Goal: Transaction & Acquisition: Purchase product/service

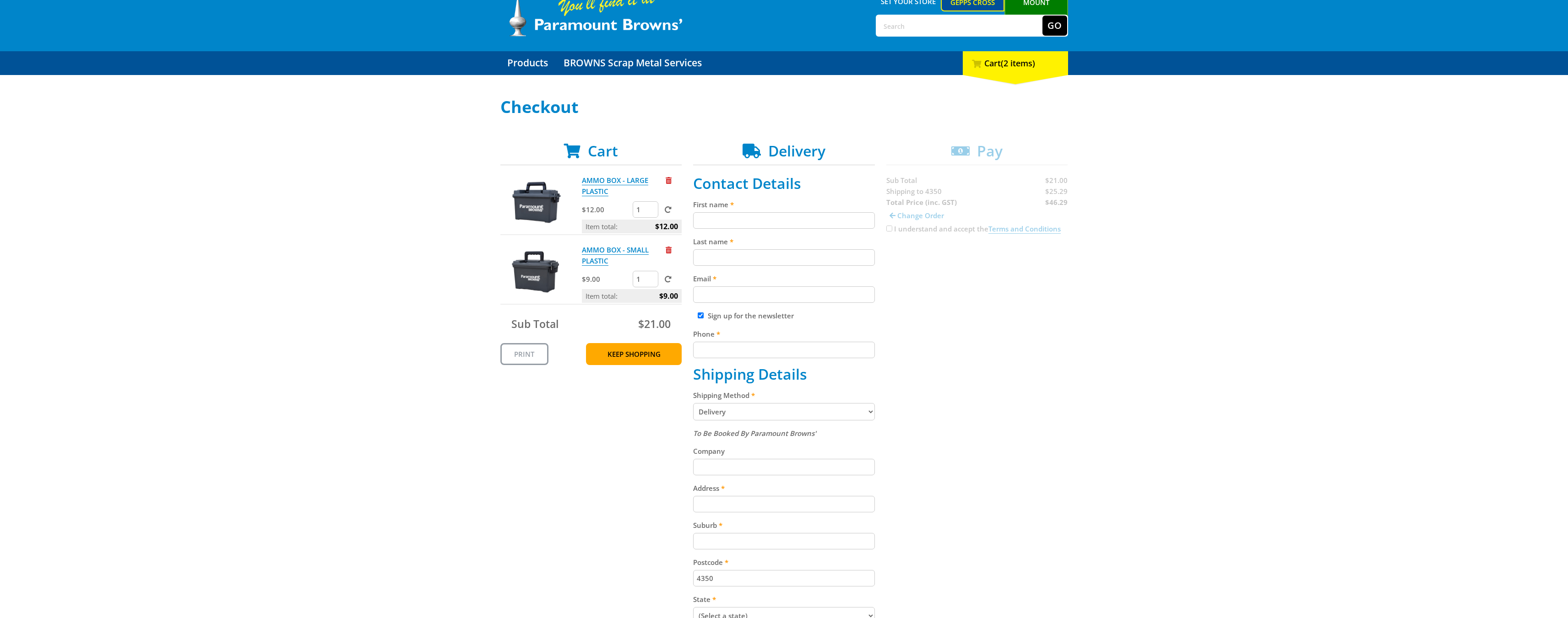
scroll to position [46, 0]
click at [808, 219] on input "First name" at bounding box center [784, 220] width 182 height 16
type input "[PERSON_NAME]"
type input "[PERSON_NAME][EMAIL_ADDRESS][DOMAIN_NAME]"
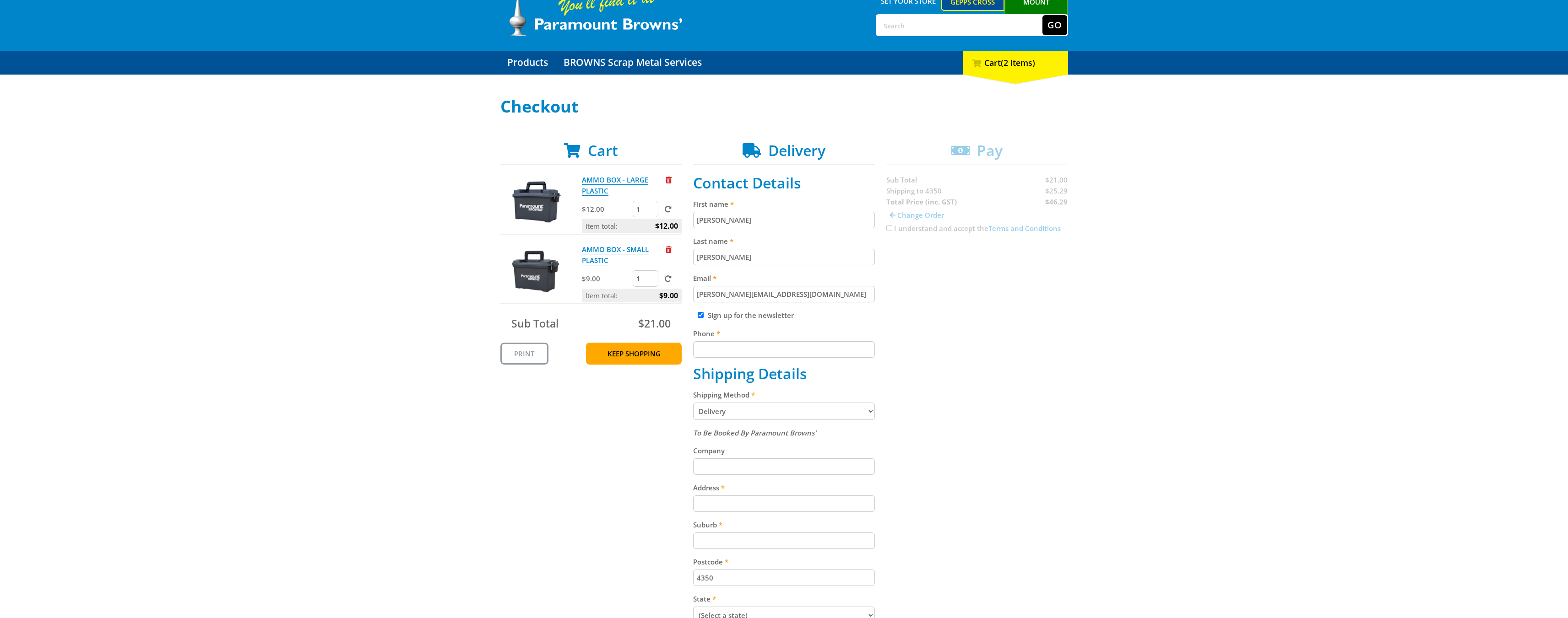
type input "0417145297"
type input "Six [PERSON_NAME] Conversions Pty Ltd"
type input "[STREET_ADDRESS][PERSON_NAME]"
type input "Harlaxton"
select select "QLD"
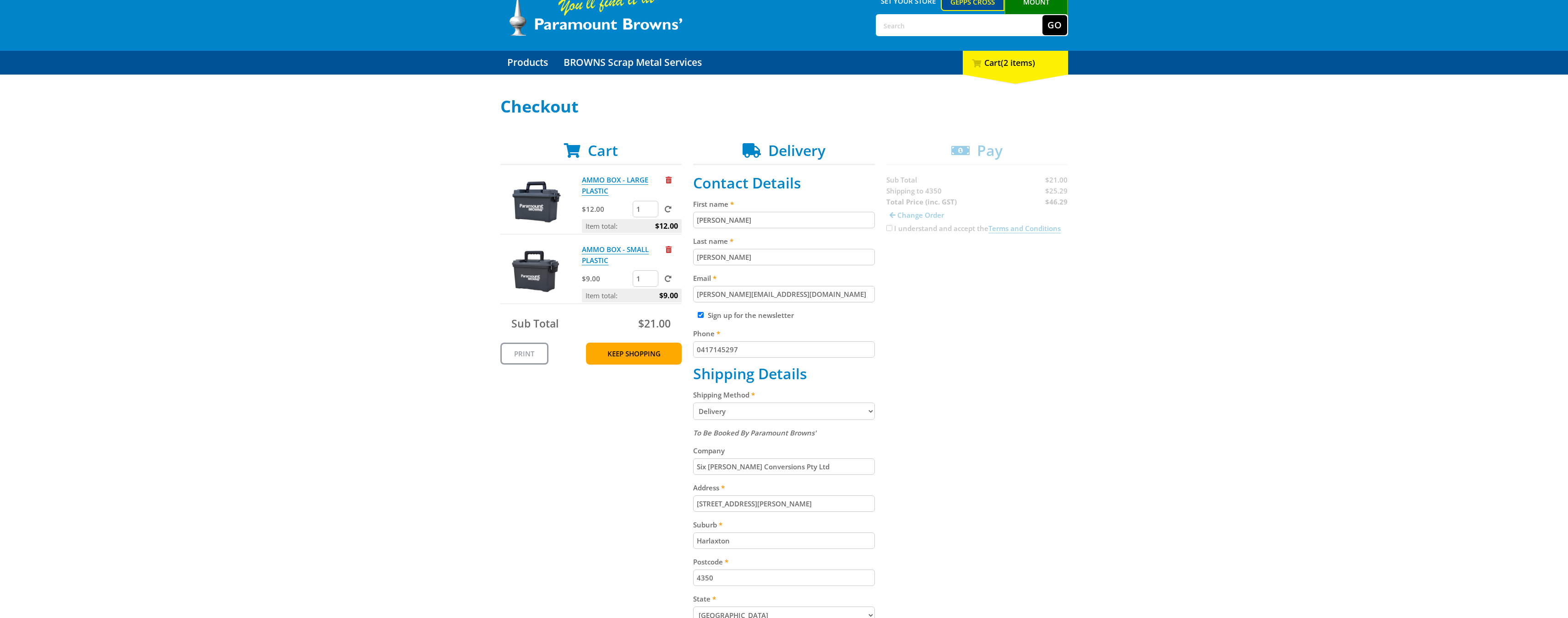
scroll to position [30, 0]
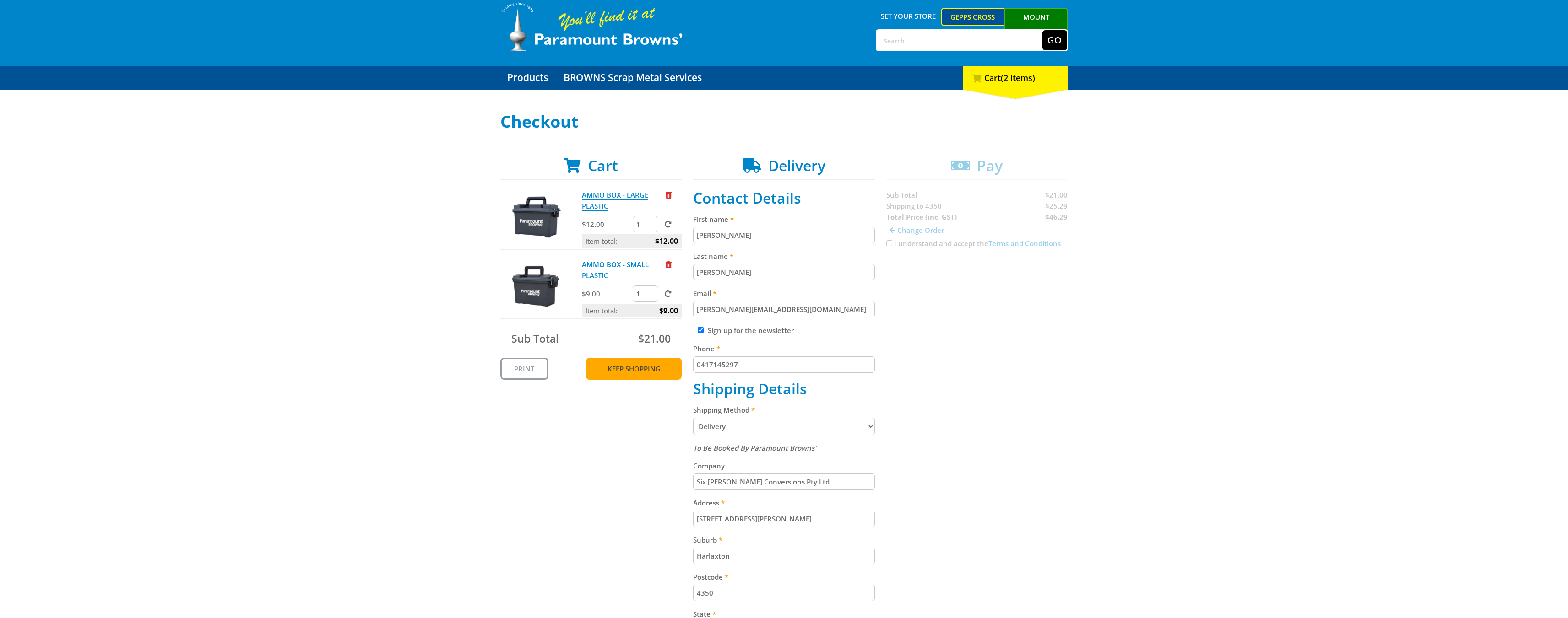
click at [632, 365] on link "Keep Shopping" at bounding box center [634, 369] width 96 height 22
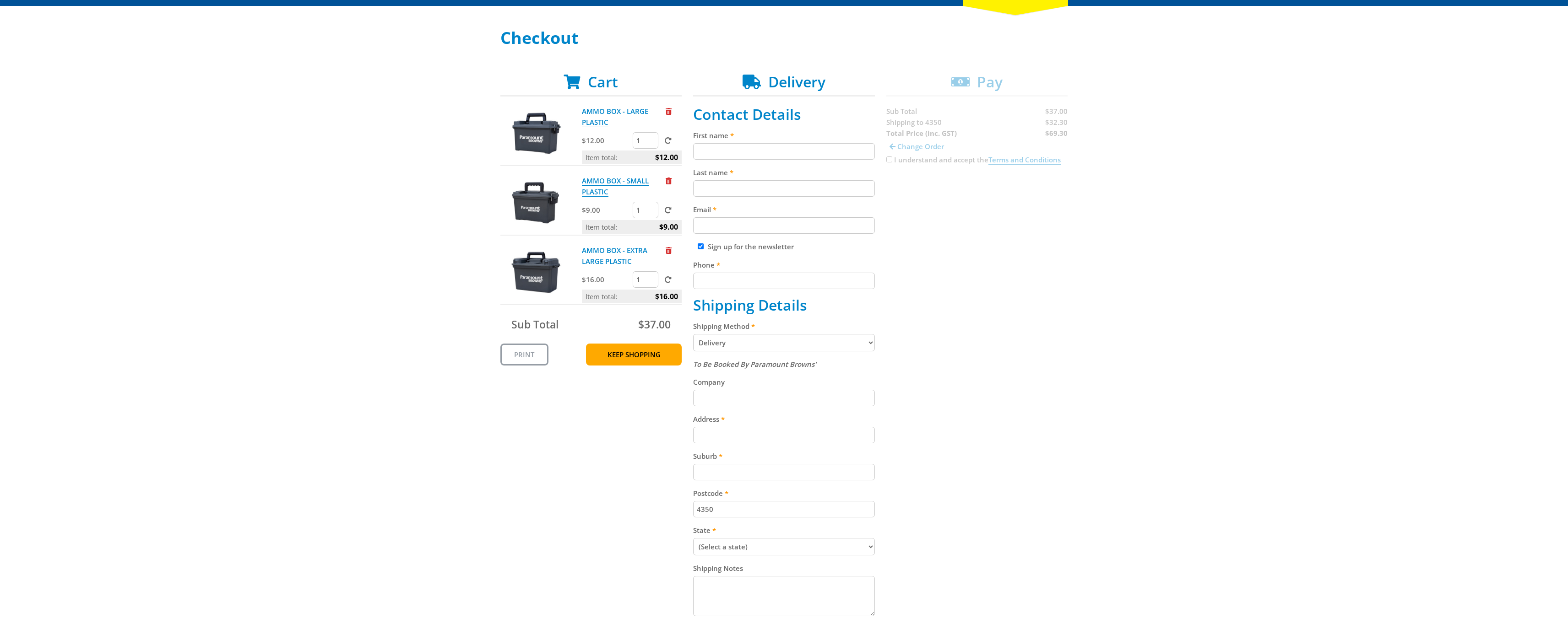
scroll to position [122, 0]
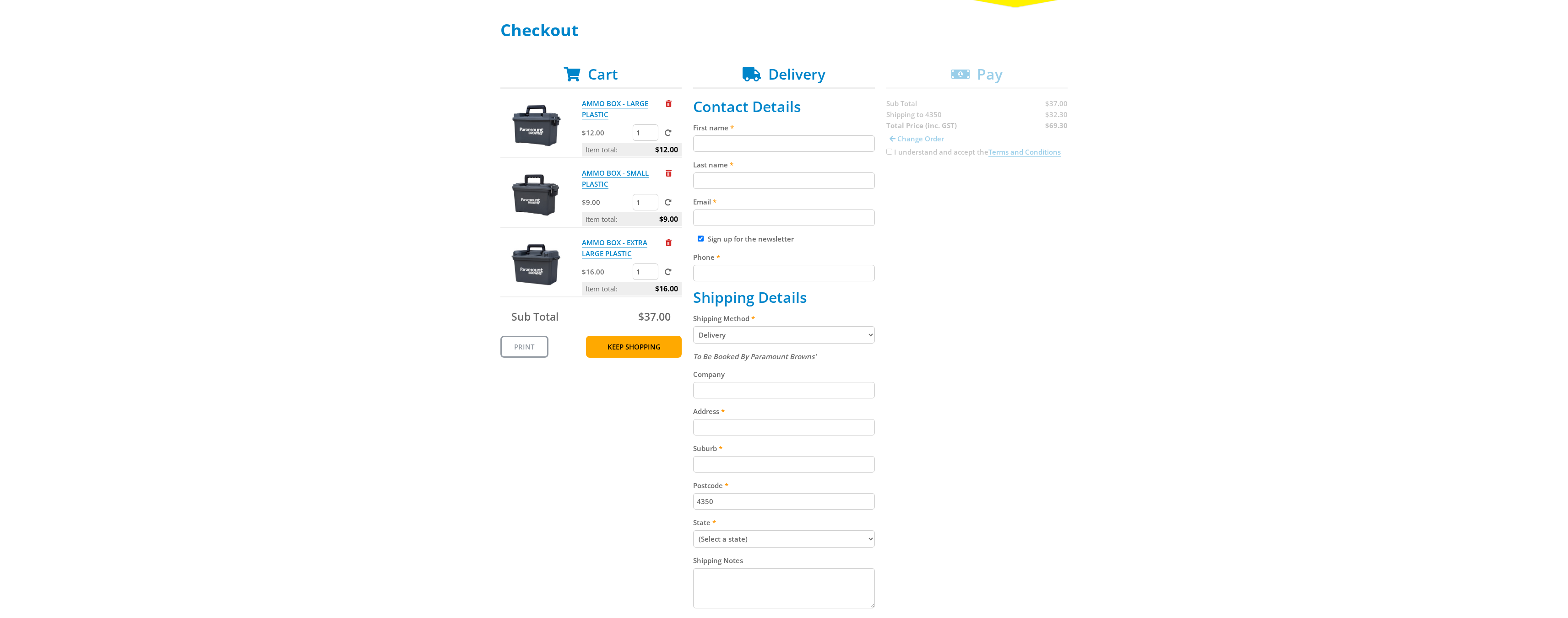
click at [800, 146] on input "First name" at bounding box center [784, 144] width 182 height 16
type input "[PERSON_NAME]"
type input "[PERSON_NAME][EMAIL_ADDRESS][DOMAIN_NAME]"
type input "0417145297"
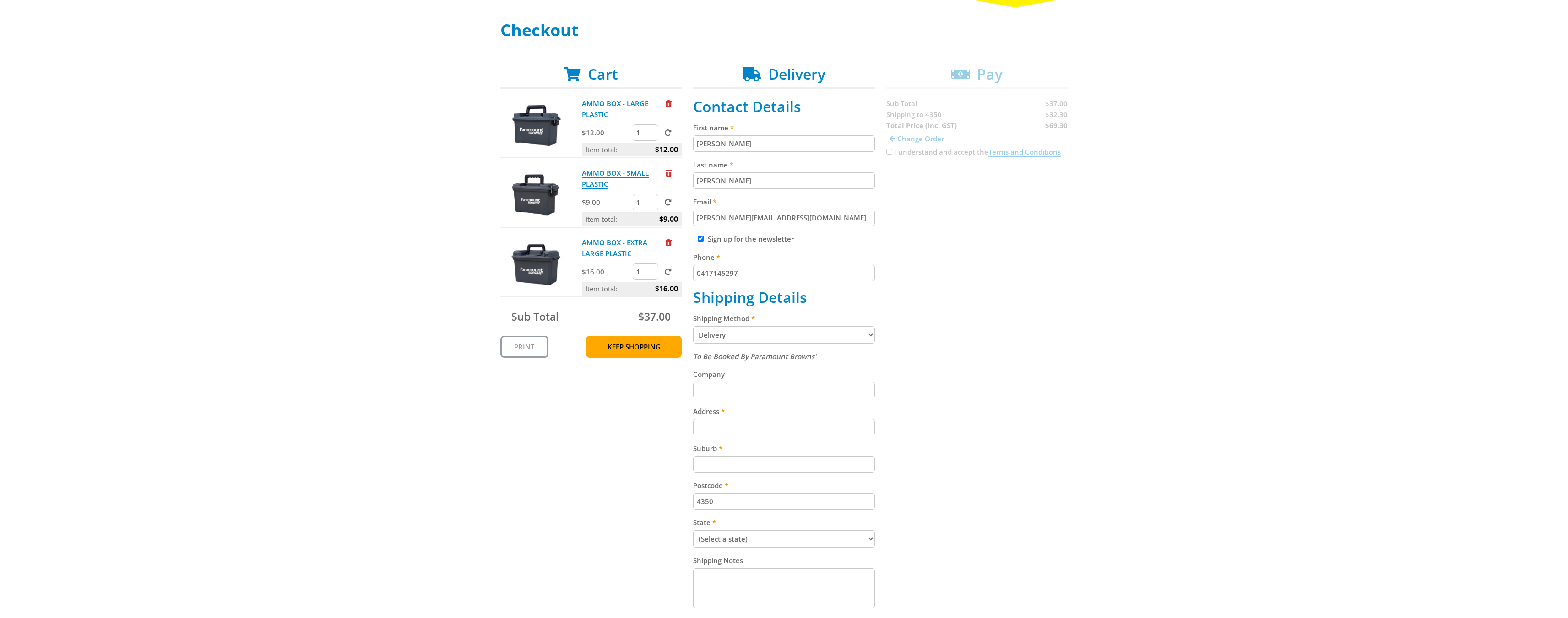
type input "Six [PERSON_NAME] Conversions Pty Ltd"
type input "[STREET_ADDRESS][PERSON_NAME]"
type input "Harlaxton"
select select "QLD"
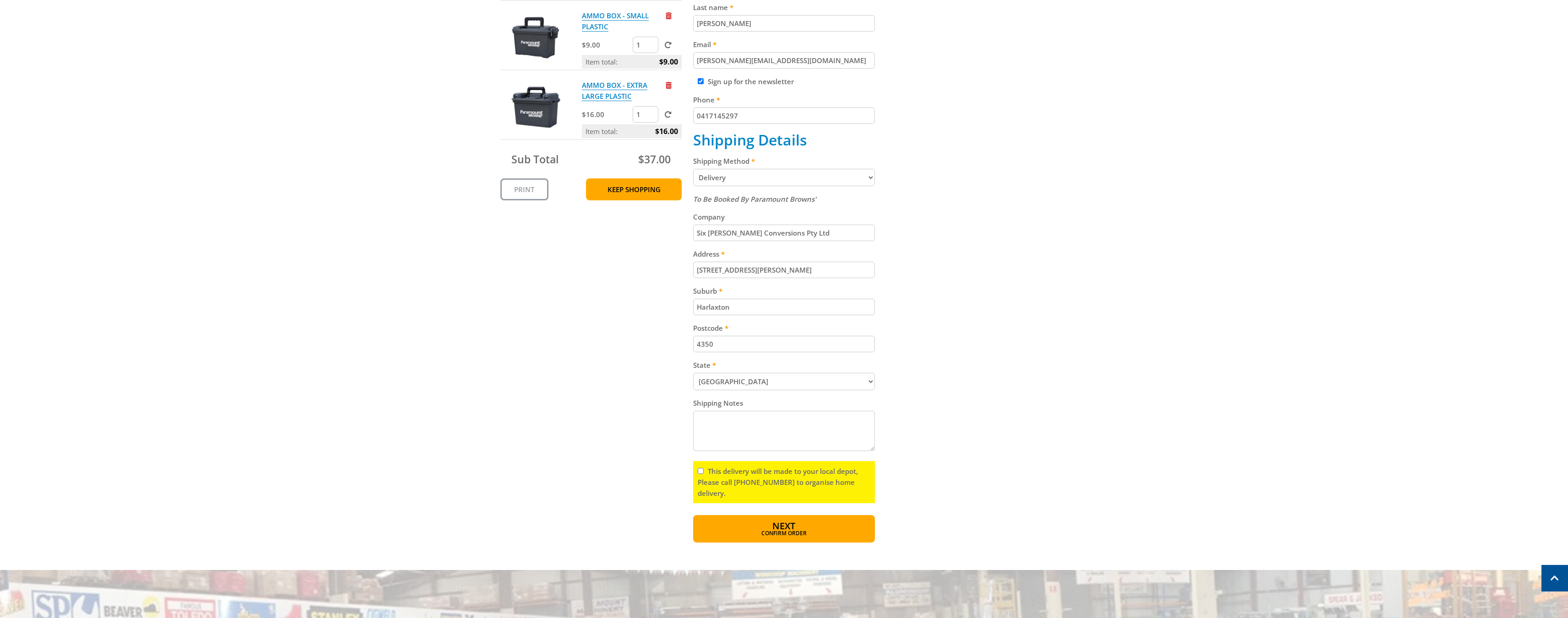
scroll to position [305, 0]
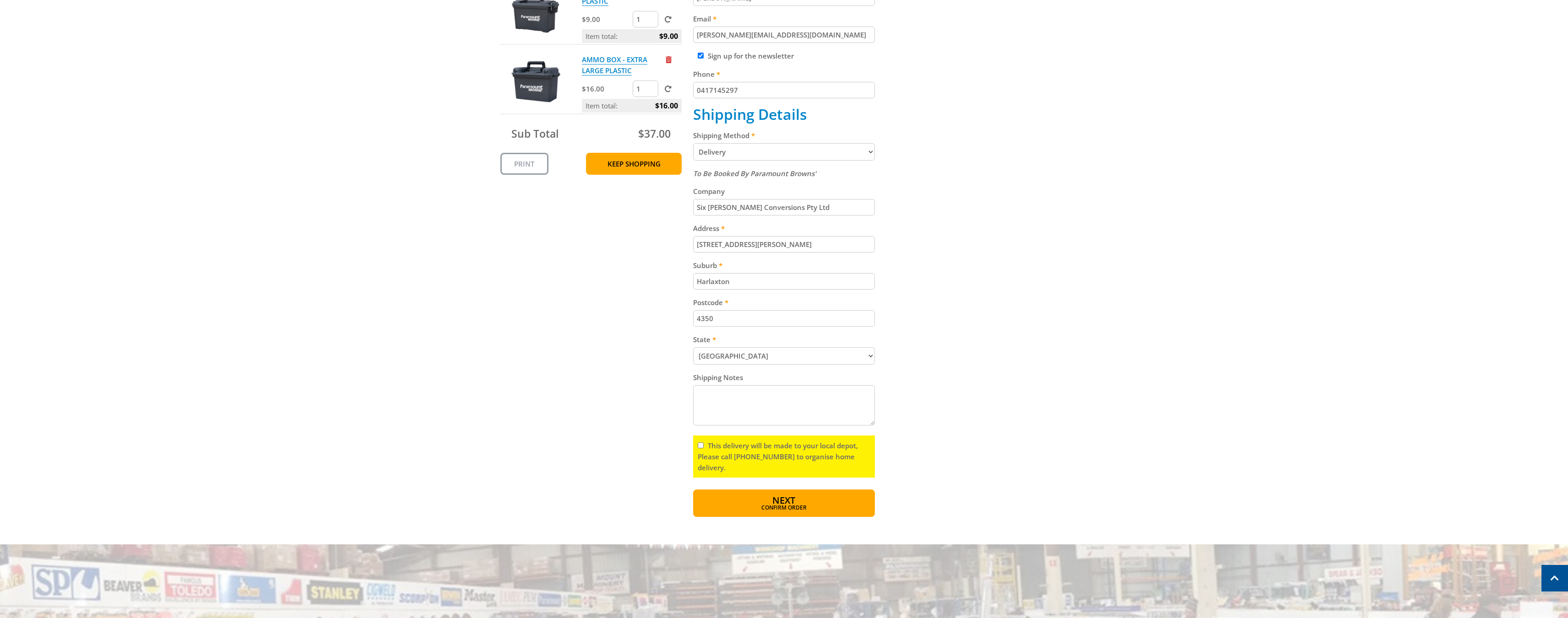
click at [865, 149] on select "Pickup from Gepps Cross Delivery" at bounding box center [784, 151] width 182 height 18
click at [995, 149] on div "Cart AMMO BOX - LARGE PLASTIC $12.00 1 Item total: $12.00 AMMO BOX - SMALL PLAS…" at bounding box center [784, 200] width 568 height 634
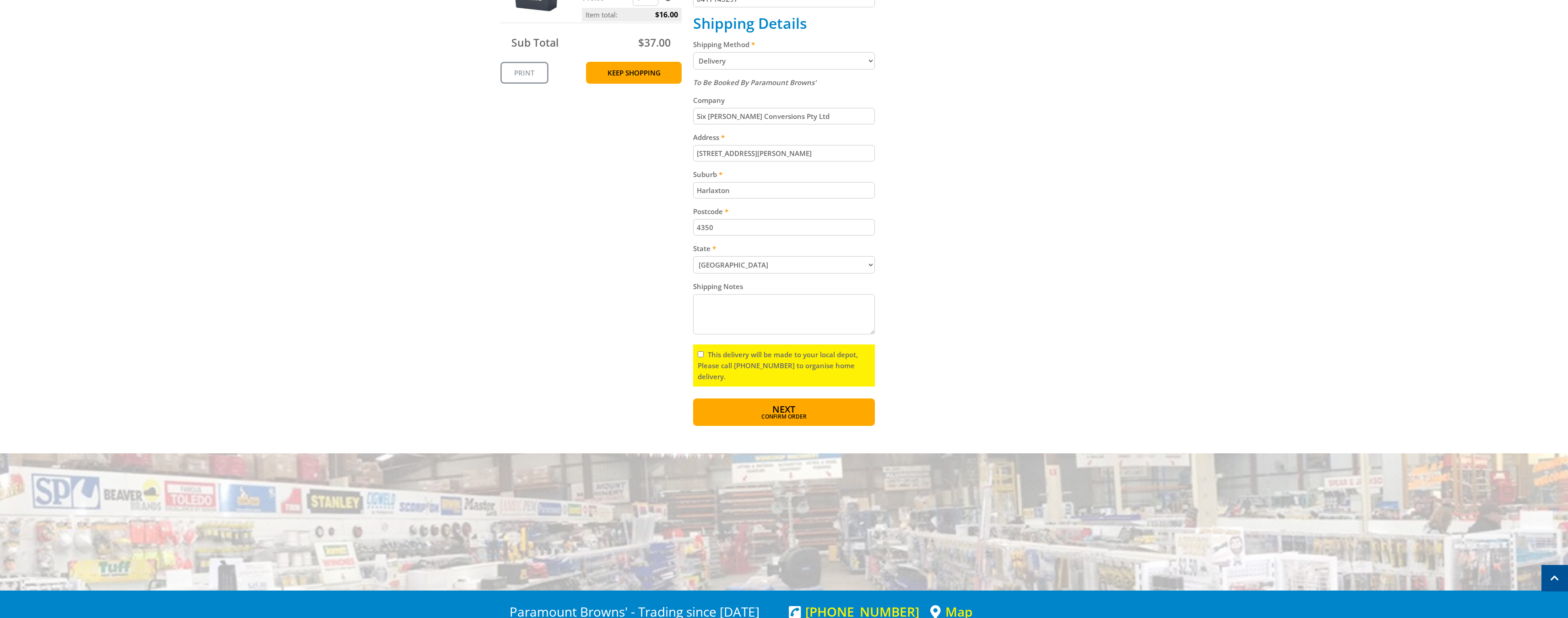
scroll to position [397, 0]
click at [841, 409] on button "Next Confirm order" at bounding box center [784, 411] width 182 height 27
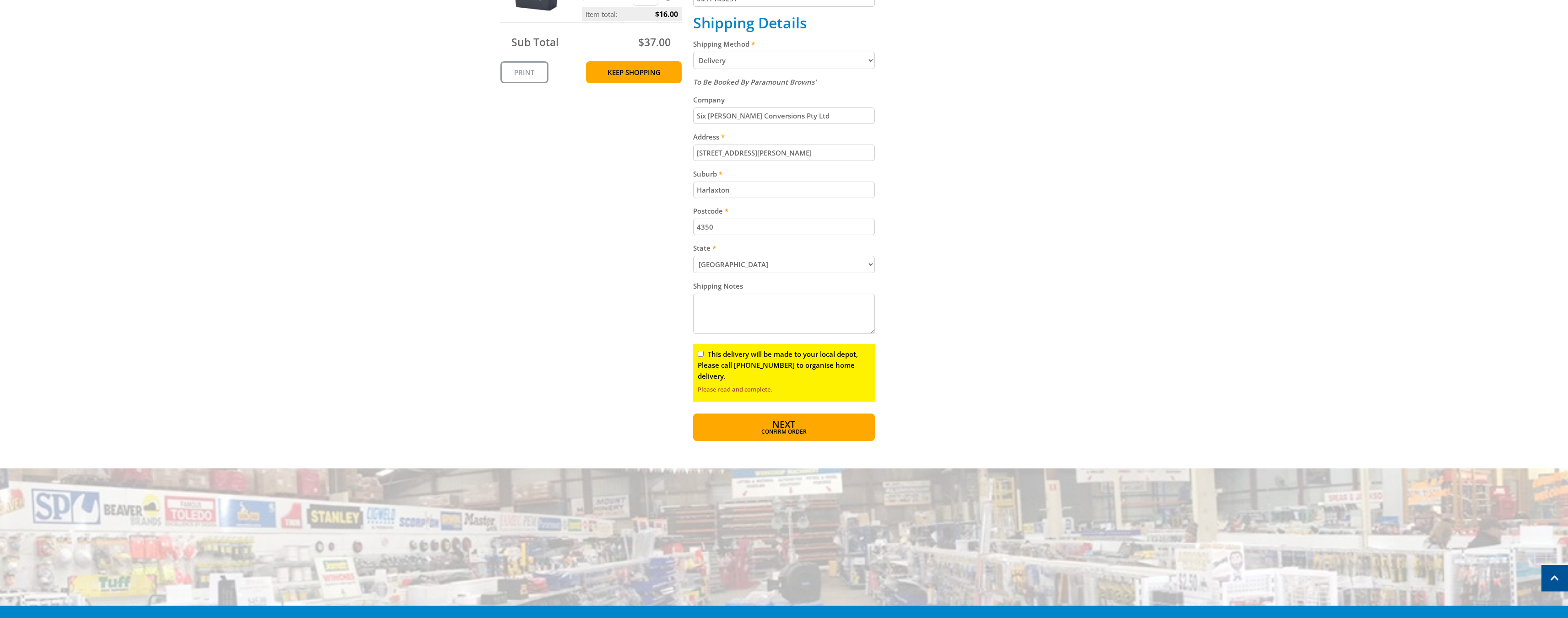
click at [701, 353] on input "This delivery will be made to your local depot, Please call [PHONE_NUMBER] to o…" at bounding box center [701, 354] width 6 height 6
checkbox input "true"
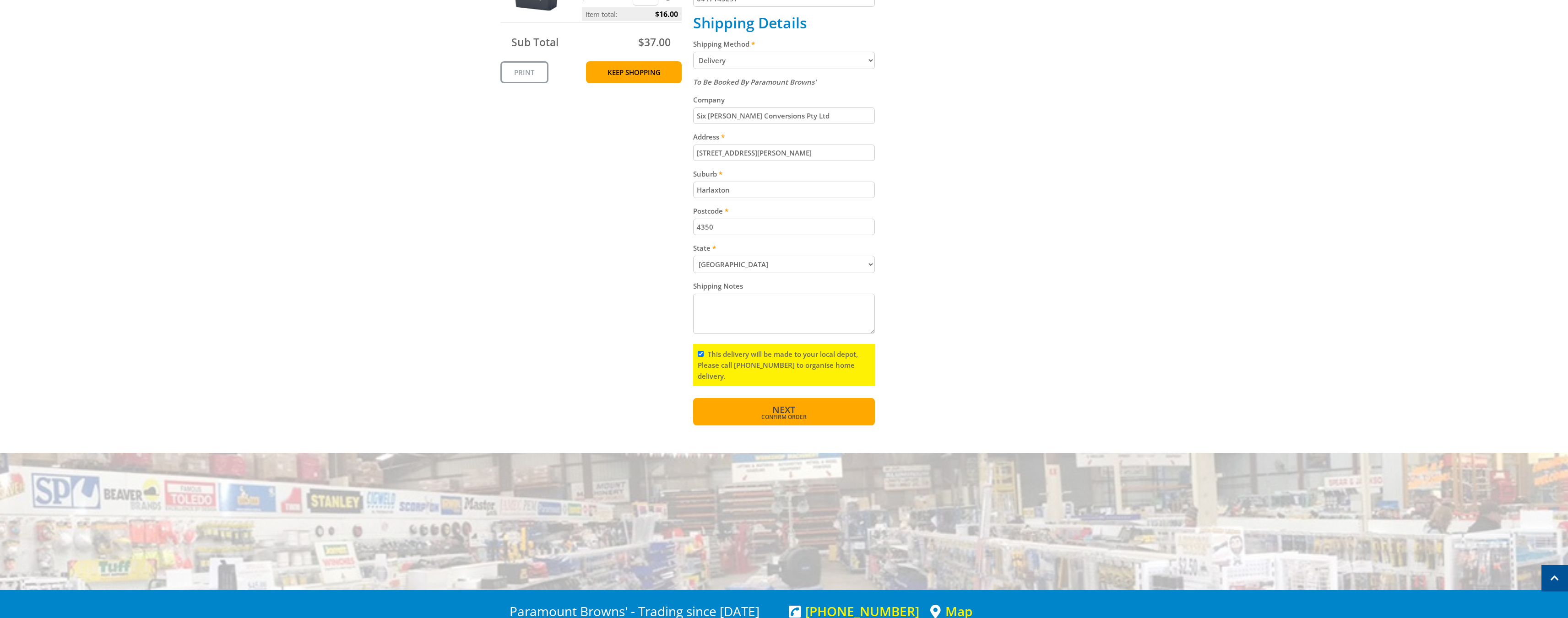
click at [814, 413] on button "Next Confirm order" at bounding box center [784, 411] width 182 height 27
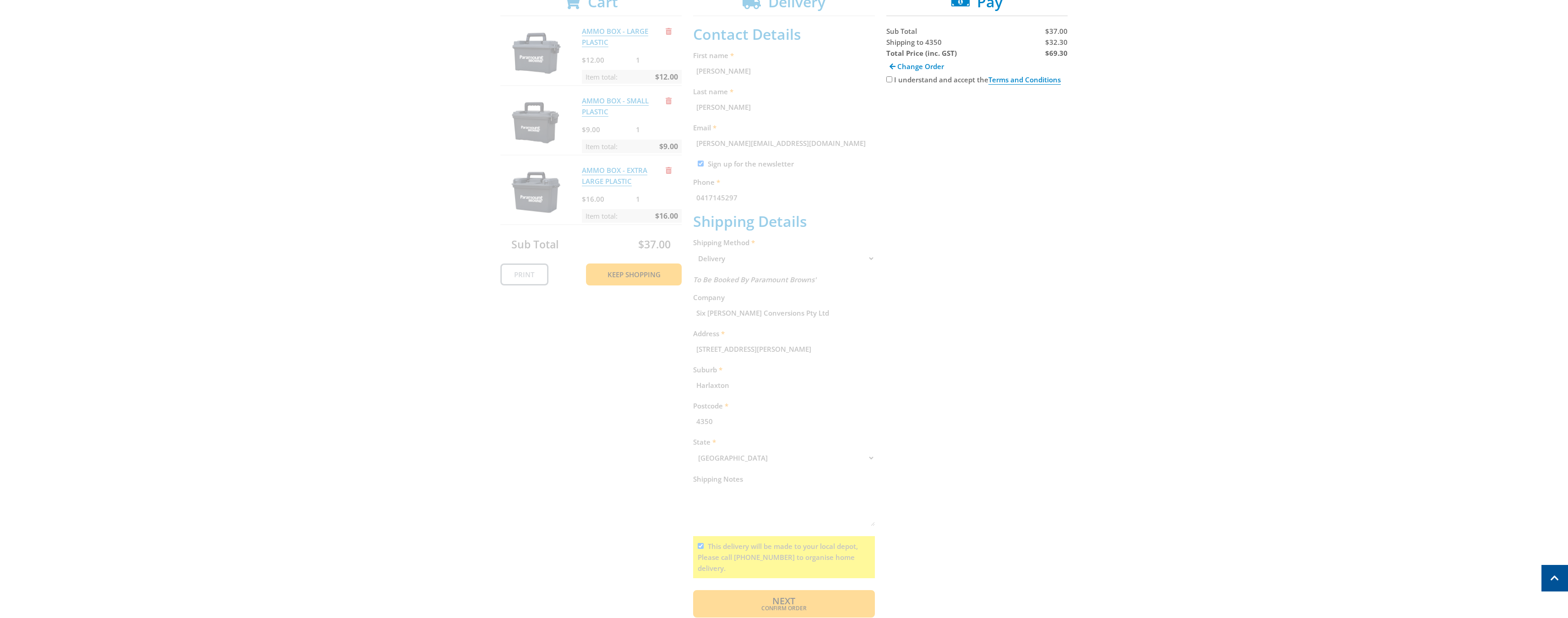
scroll to position [187, 0]
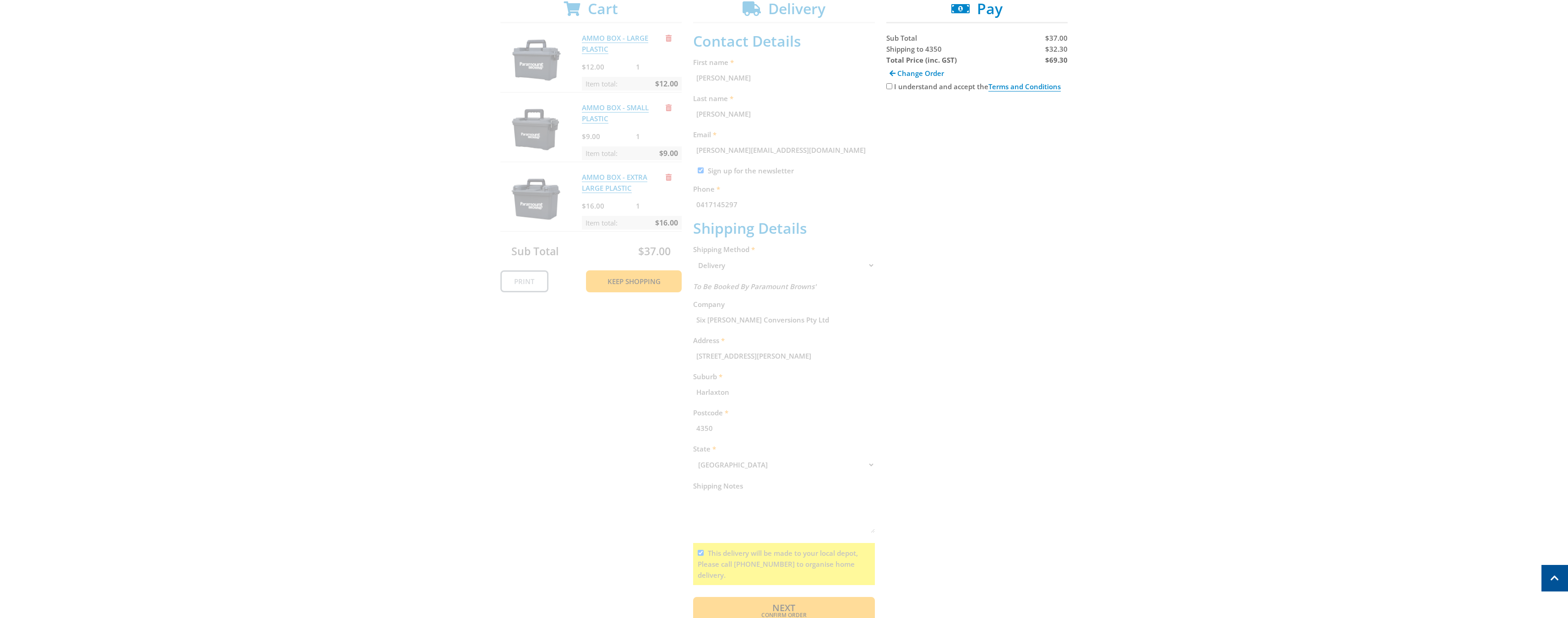
click at [887, 86] on input "I understand and accept the Terms and Conditions" at bounding box center [889, 86] width 6 height 6
checkbox input "true"
